Goal: Communication & Community: Answer question/provide support

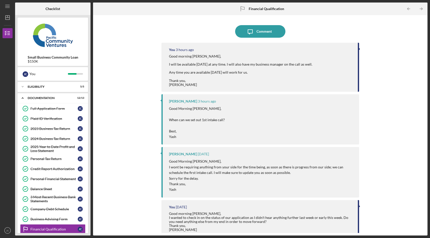
scroll to position [20, 0]
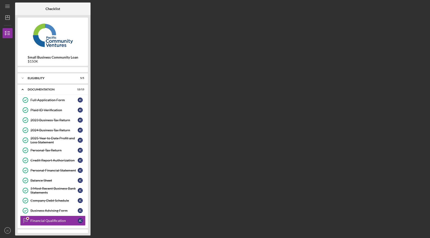
scroll to position [20, 0]
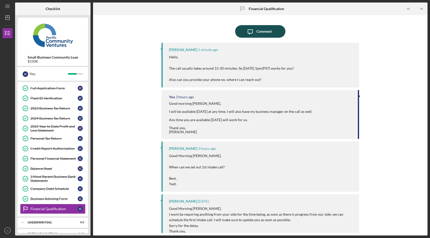
click at [261, 32] on div "Comment" at bounding box center [264, 31] width 15 height 13
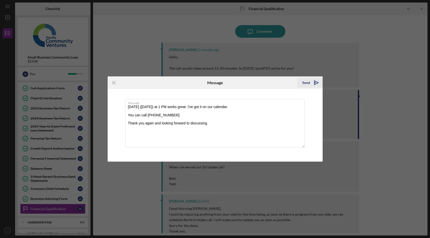
type textarea "[DATE] ([DATE]) at 1 PM works great. I've got it on our calendar. You can call …"
click at [316, 81] on icon "Icon/icon-invite-send" at bounding box center [316, 82] width 13 height 13
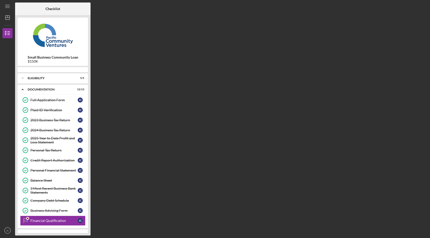
scroll to position [20, 0]
